Goal: Information Seeking & Learning: Learn about a topic

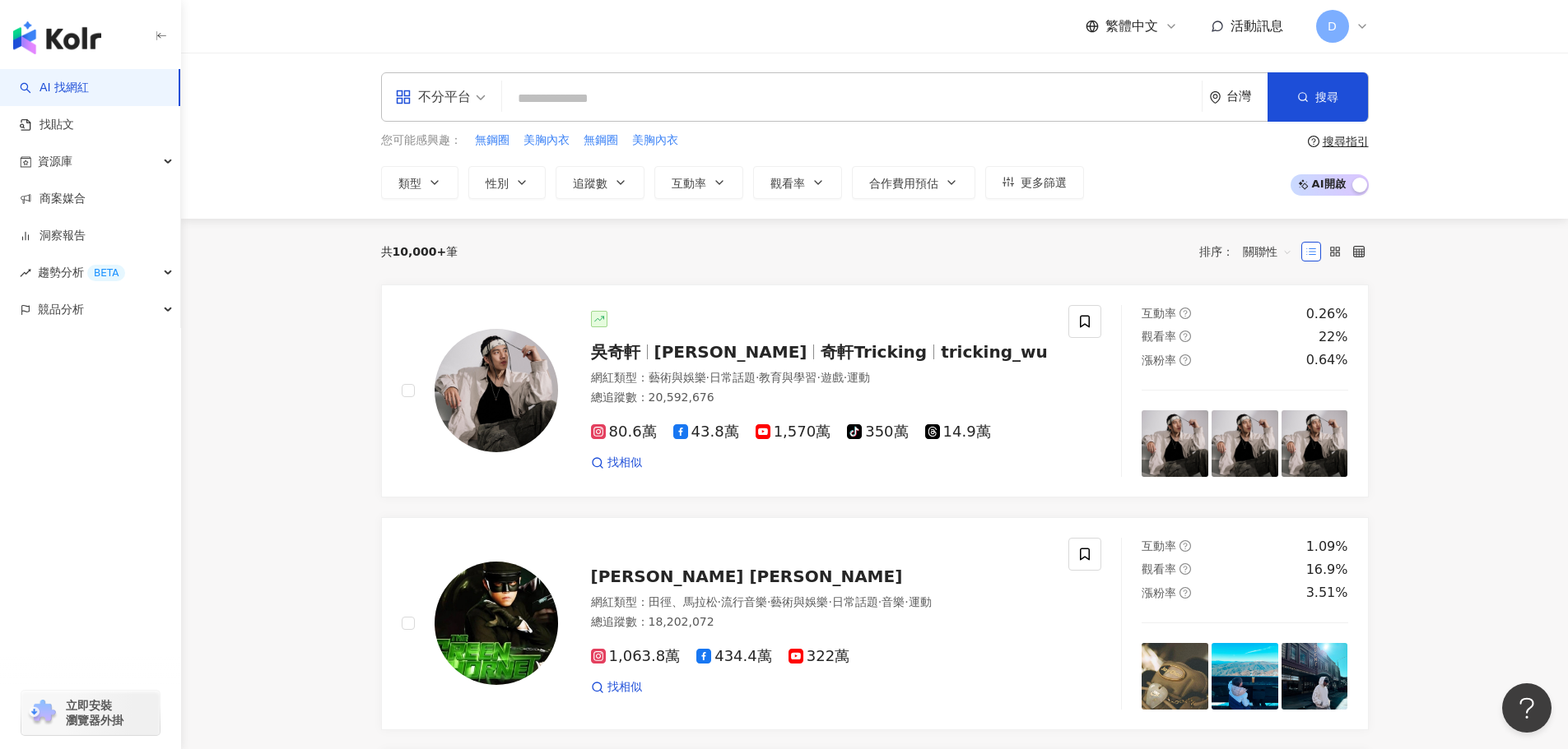
click at [722, 97] on input "search" at bounding box center [851, 98] width 686 height 31
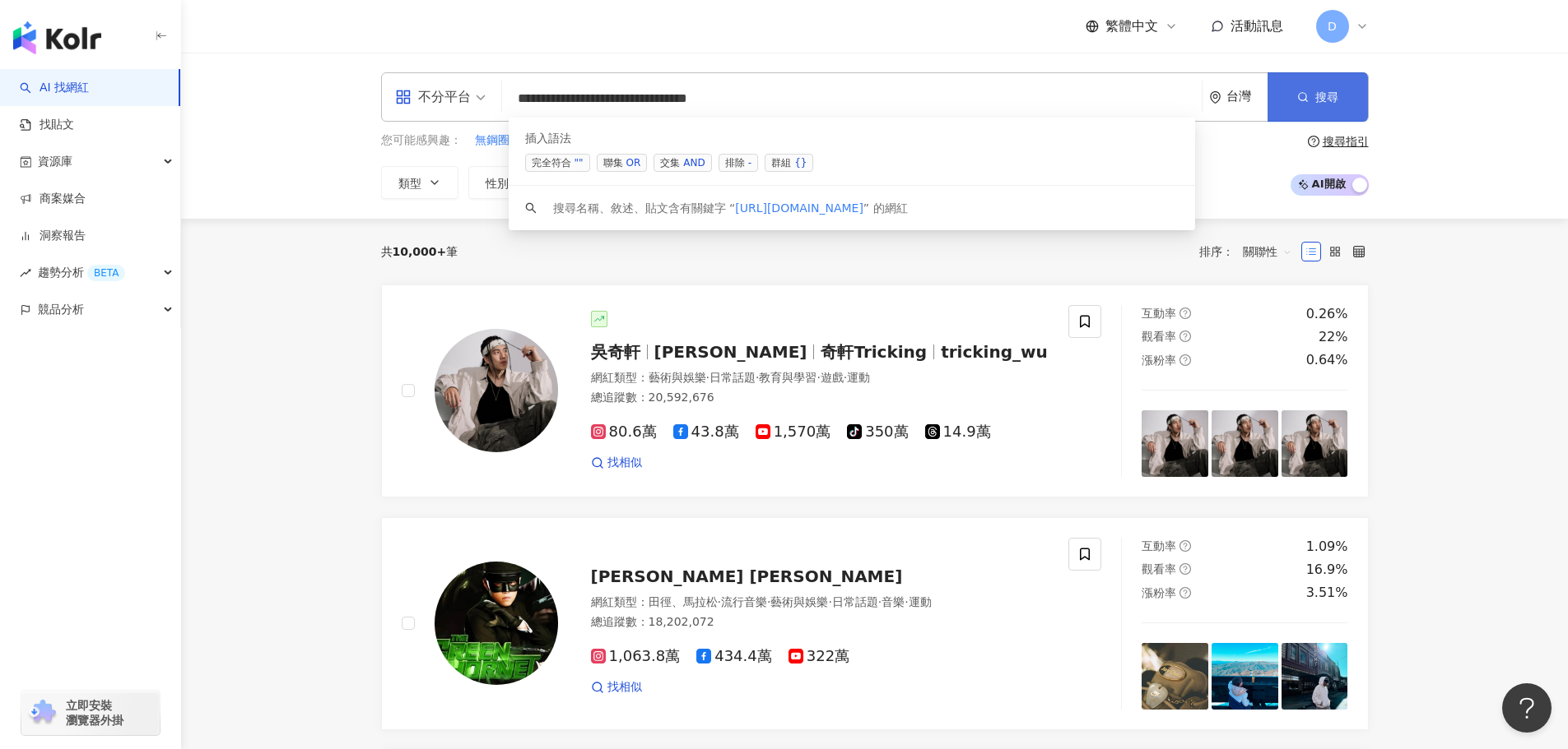
type input "**********"
click at [1336, 103] on span "搜尋" at bounding box center [1325, 97] width 23 height 13
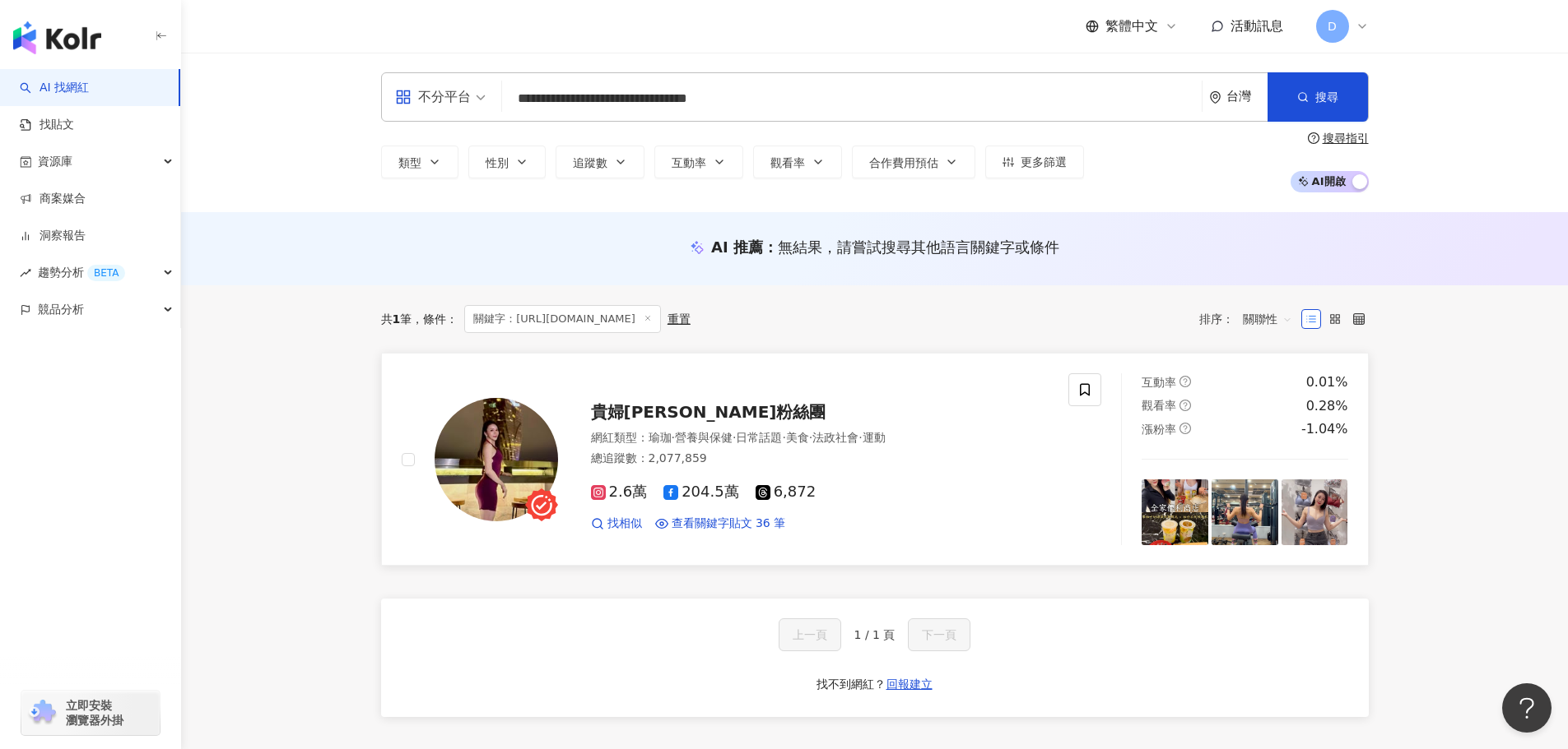
click at [704, 399] on div "貴婦俞婷粉絲團 網紅類型 ： 瑜珈 · 營養與保健 · 日常話題 · 美食 · 法政社會 · 運動 總追蹤數 ： 2,077,859 2.6萬 204.5萬 …" at bounding box center [803, 459] width 491 height 144
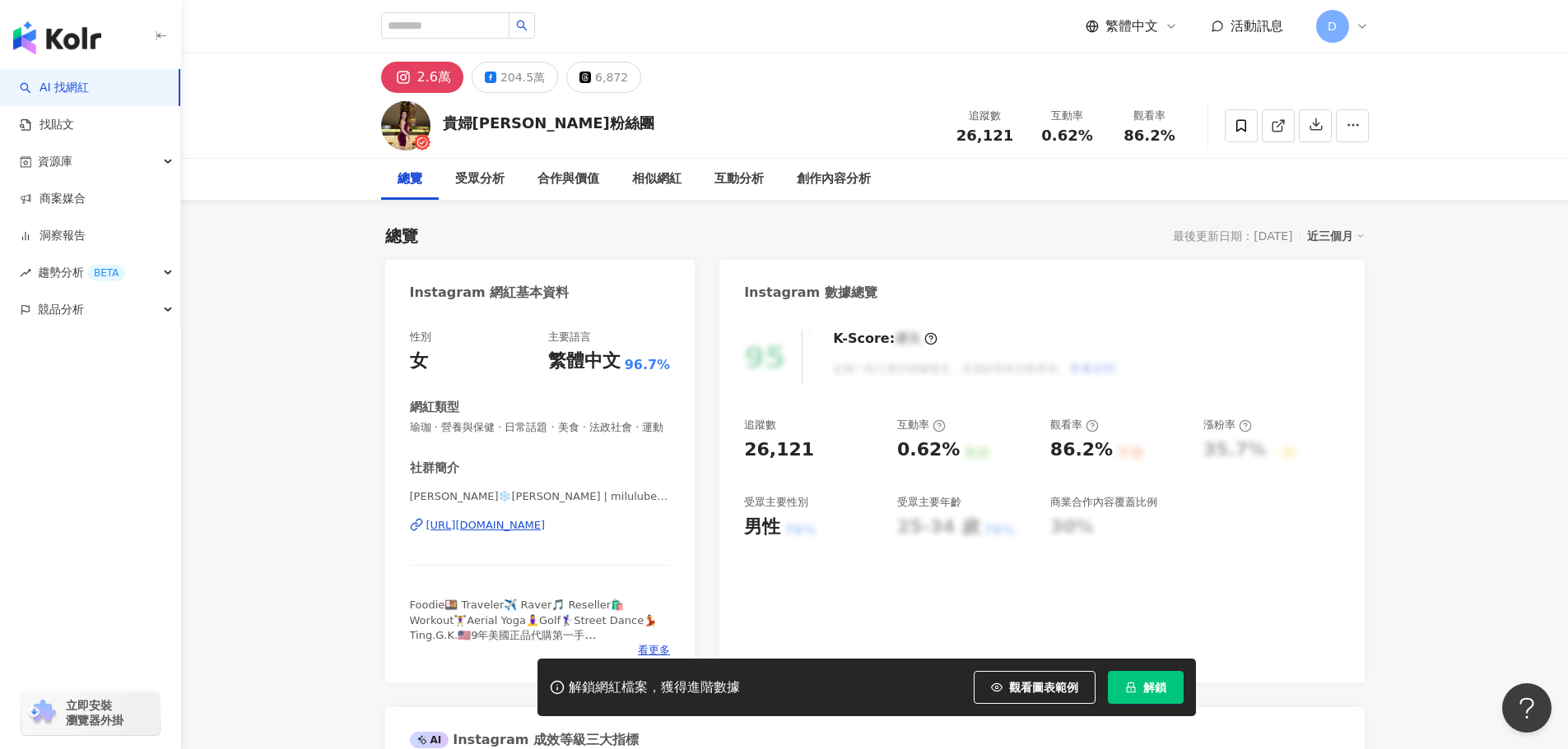
click at [1133, 688] on icon "lock" at bounding box center [1130, 688] width 9 height 11
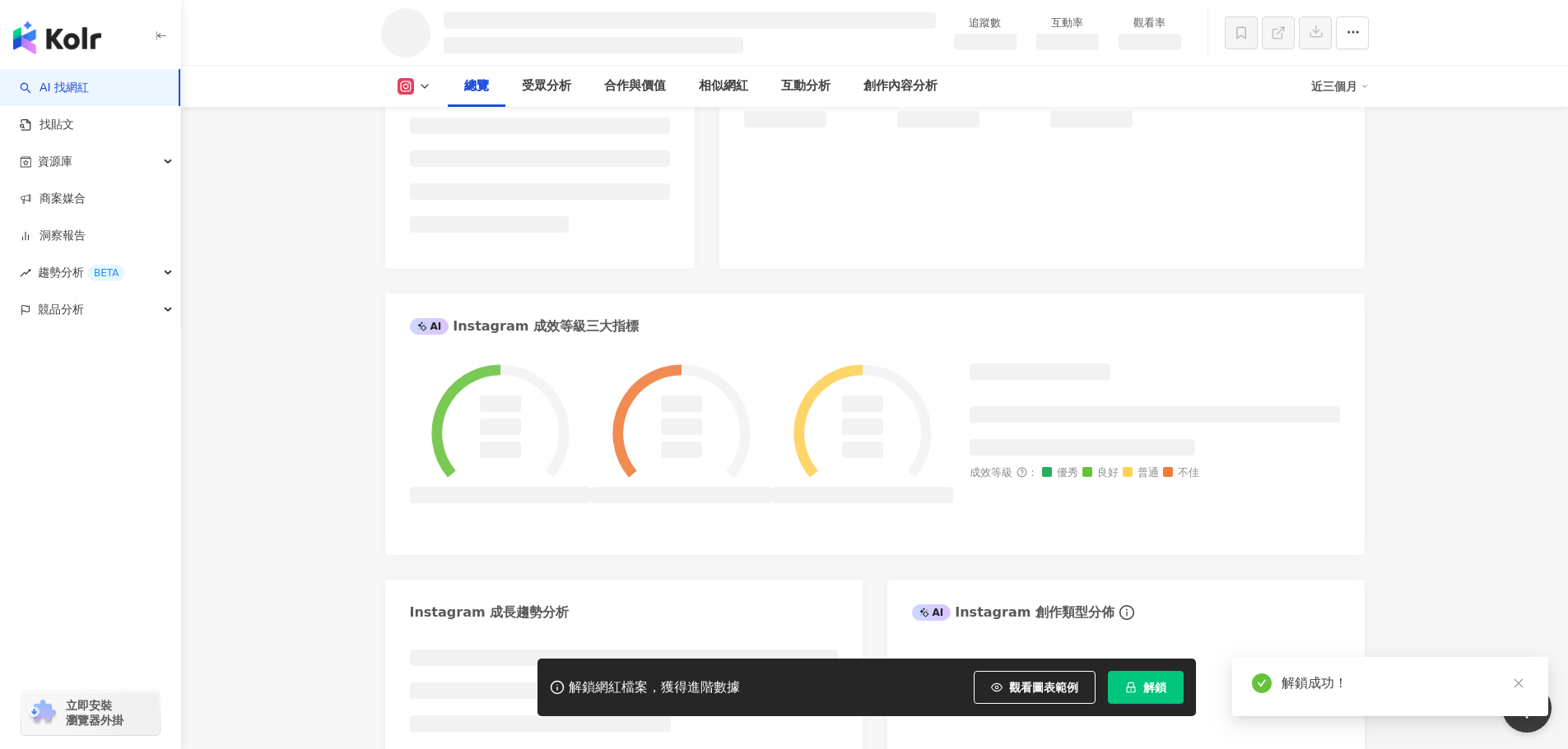
scroll to position [493, 0]
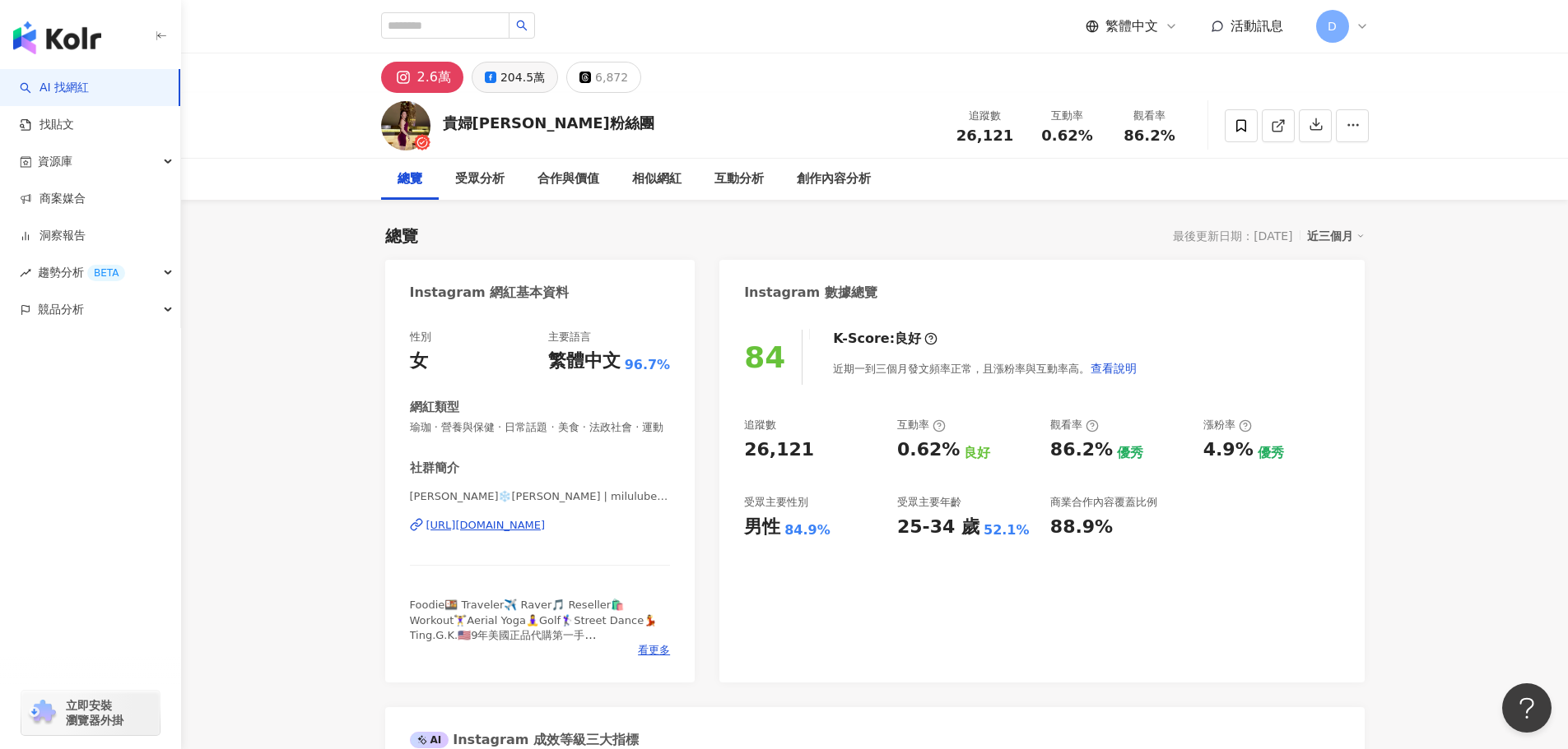
click at [513, 75] on div "204.5萬" at bounding box center [522, 76] width 45 height 23
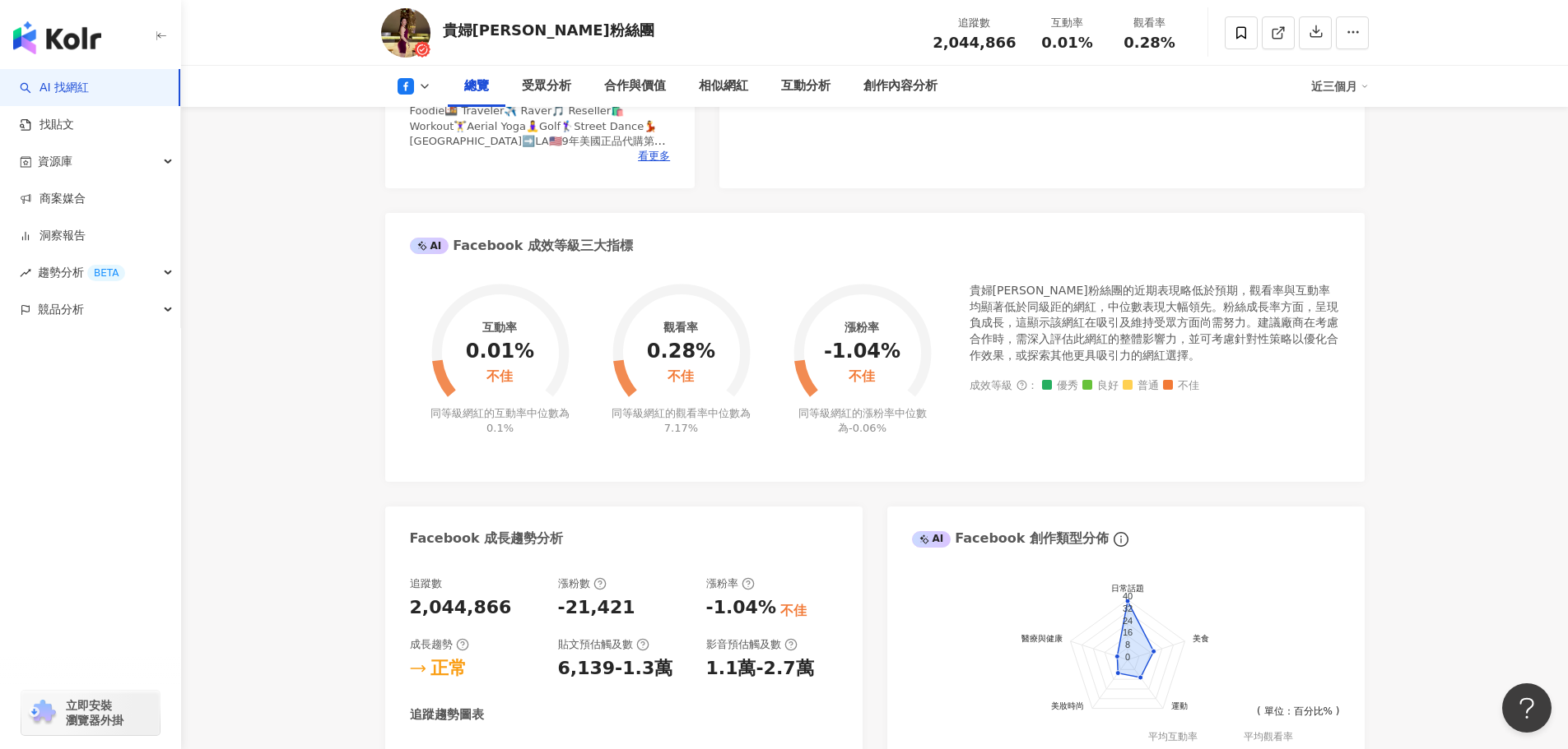
scroll to position [493, 0]
